Goal: Find specific page/section: Find specific page/section

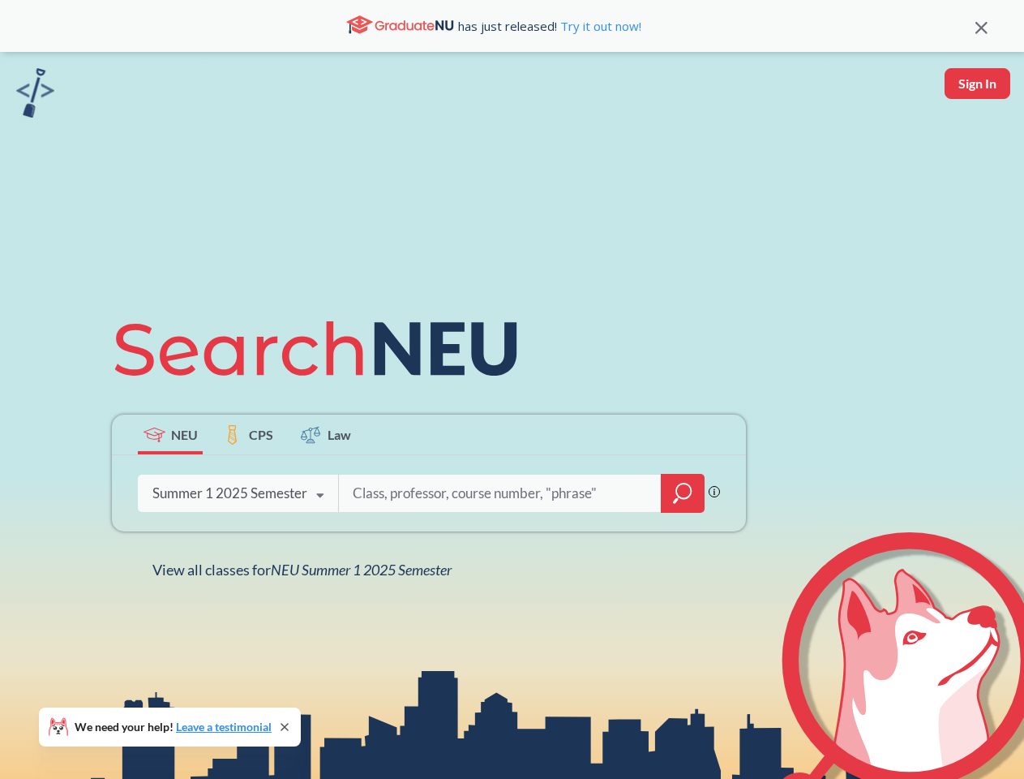
click at [512, 389] on icon at bounding box center [323, 348] width 423 height 91
click at [981, 26] on icon at bounding box center [982, 28] width 12 height 12
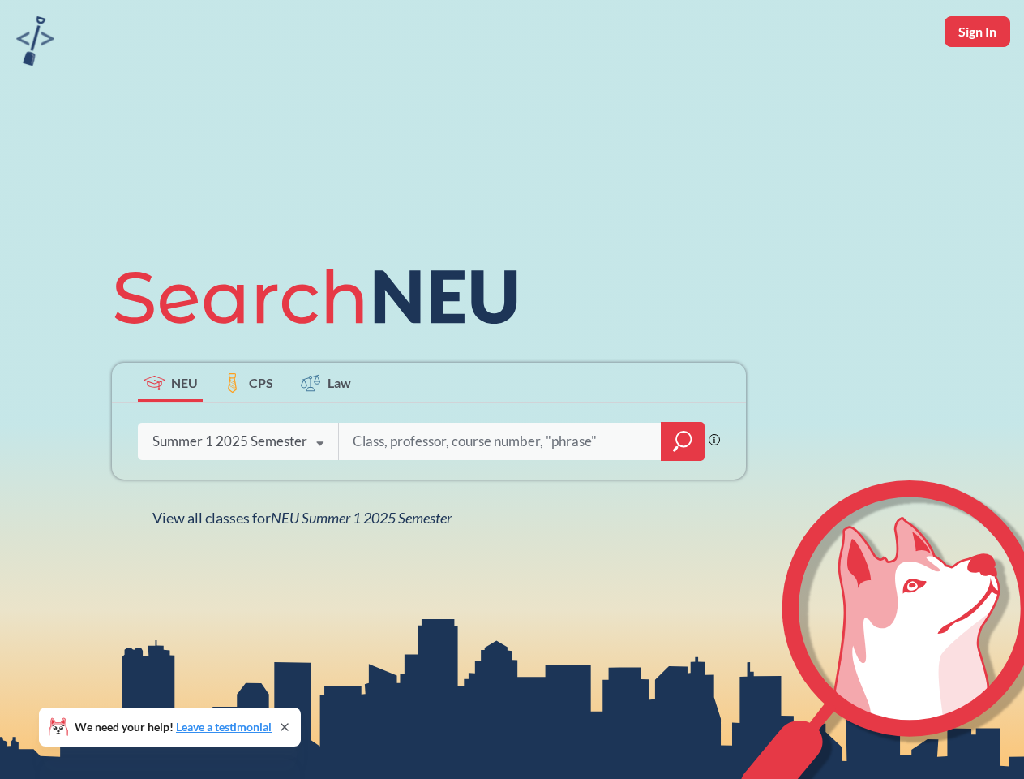
click at [977, 84] on div "NEU CPS Law Phrase search guarantees the exact search appears in the results. E…" at bounding box center [512, 389] width 1024 height 779
click at [170, 434] on div "Summer 1 2025 Semester" at bounding box center [229, 441] width 155 height 18
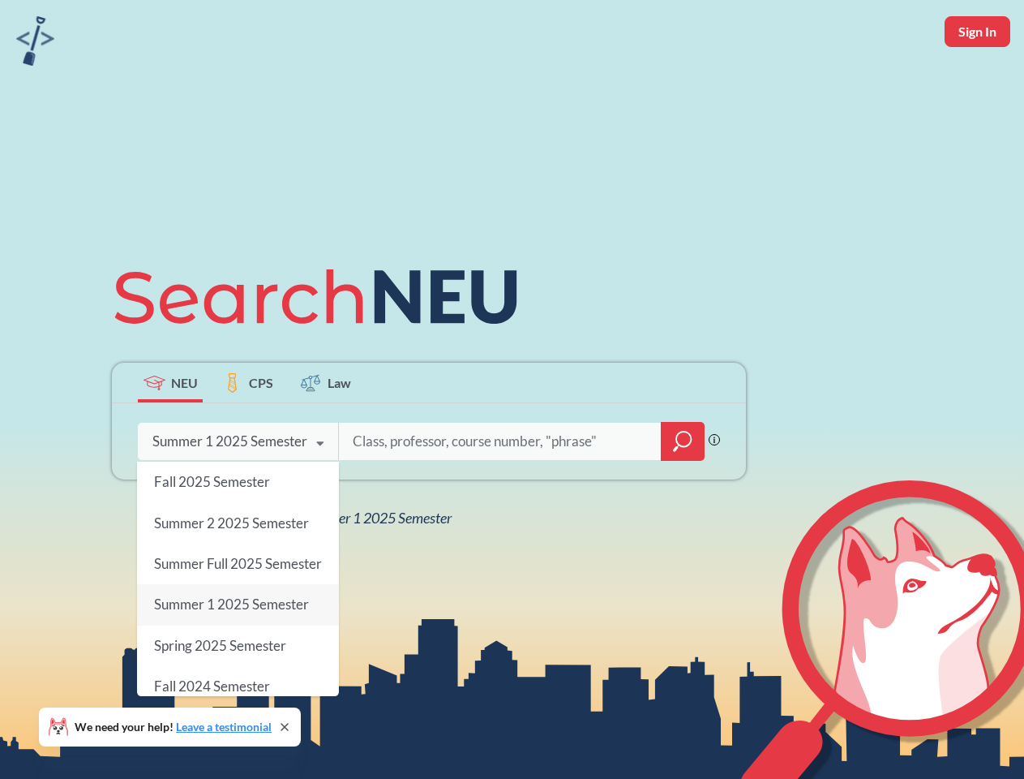
click at [248, 434] on div "Summer 1 2025 Semester" at bounding box center [229, 441] width 155 height 18
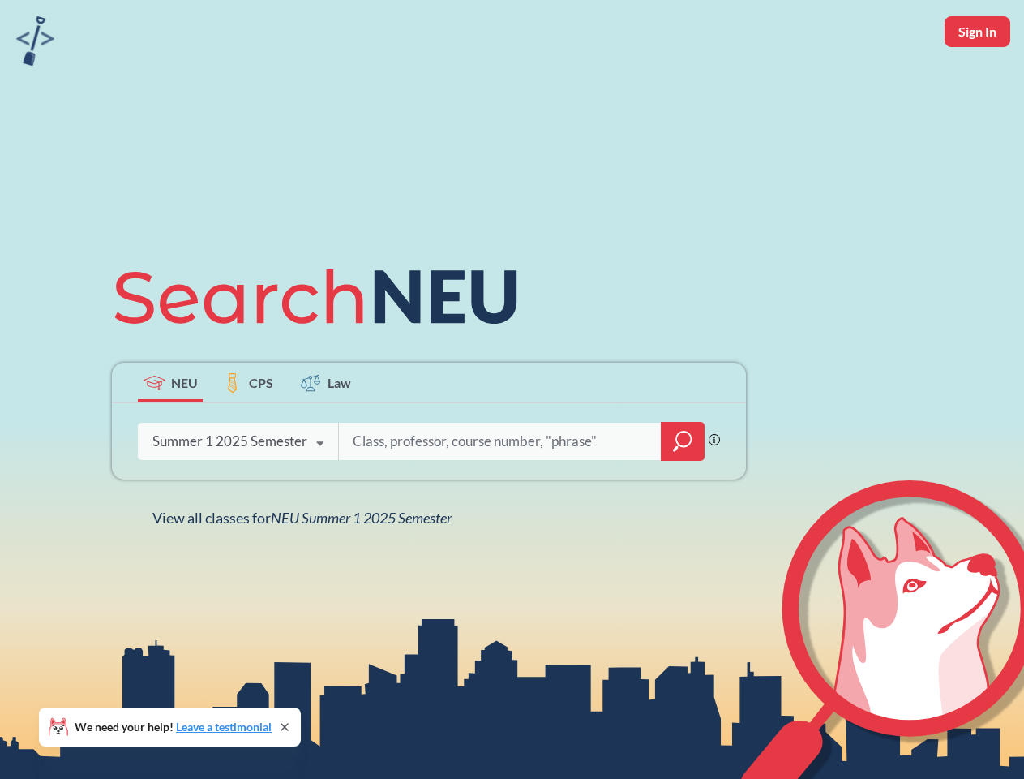
click at [326, 434] on icon at bounding box center [320, 443] width 31 height 45
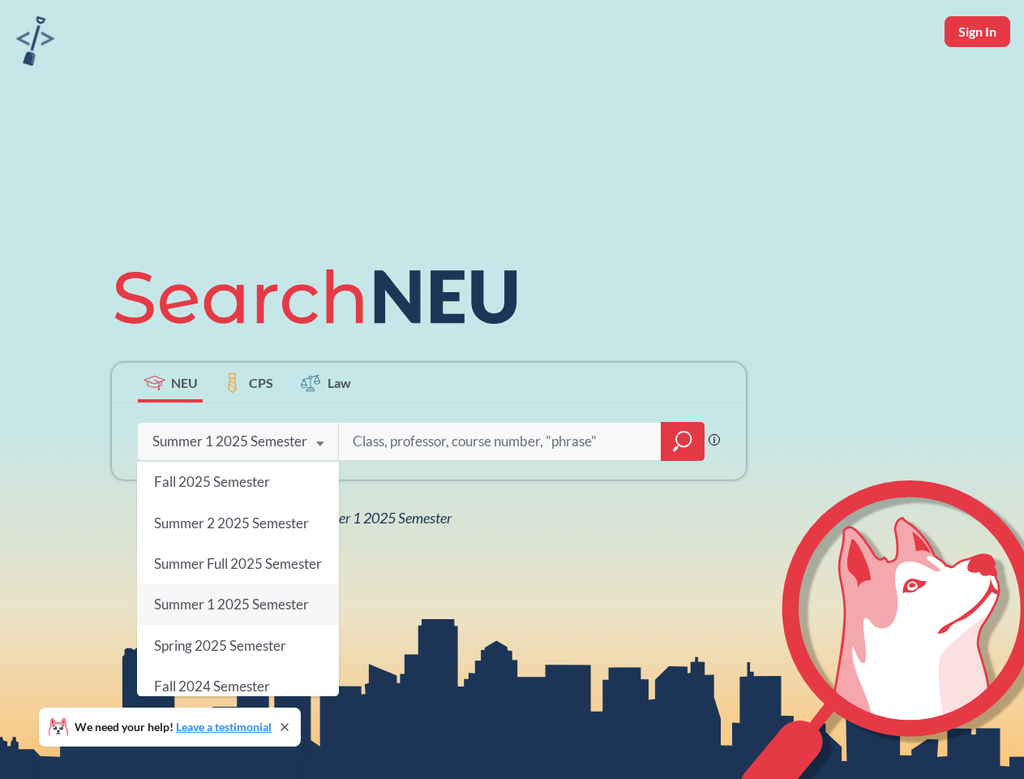
click at [683, 493] on div "NEU CPS Law Phrase search guarantees the exact search appears in the results. E…" at bounding box center [429, 389] width 654 height 276
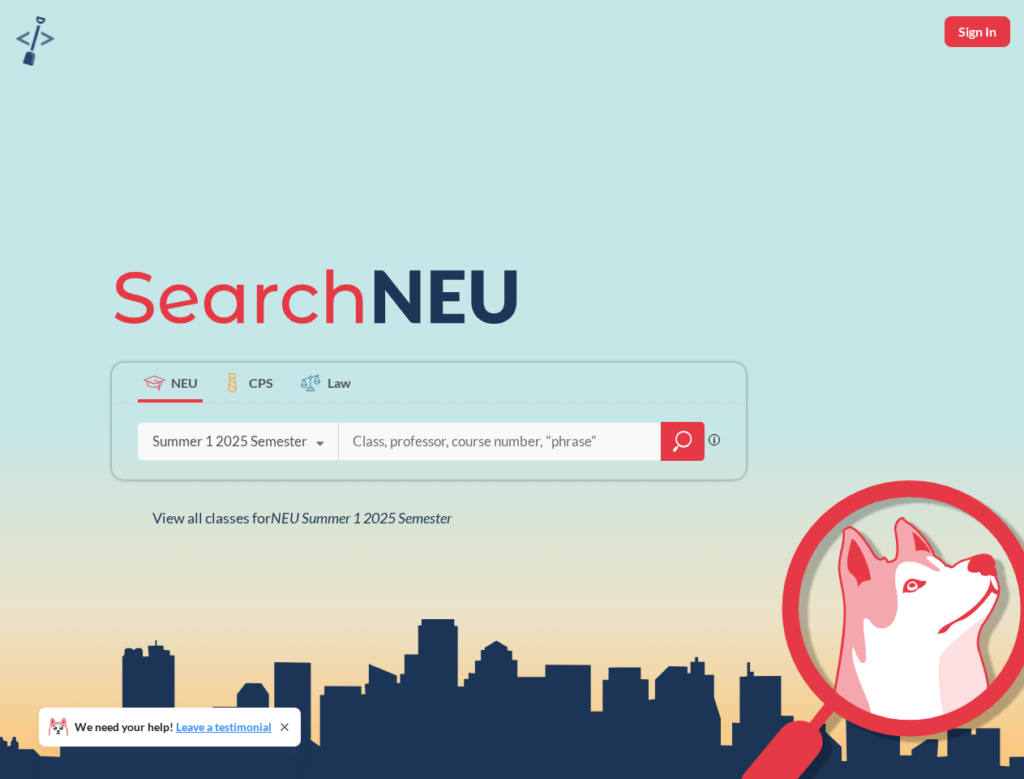
click at [238, 493] on div "NEU CPS Law Phrase search guarantees the exact search appears in the results. E…" at bounding box center [429, 389] width 654 height 276
click at [320, 496] on div "NEU CPS Law Phrase search guarantees the exact search appears in the results. E…" at bounding box center [429, 389] width 654 height 276
click at [306, 569] on div "NEU CPS Law Phrase search guarantees the exact search appears in the results. E…" at bounding box center [512, 389] width 1024 height 779
